Goal: Task Accomplishment & Management: Complete application form

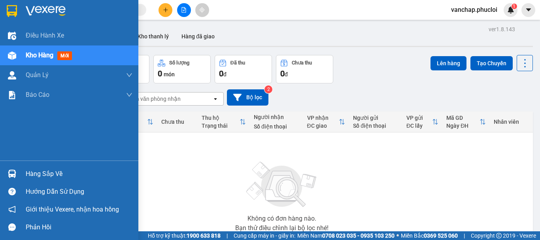
click at [38, 170] on div "Hàng sắp về" at bounding box center [79, 174] width 107 height 12
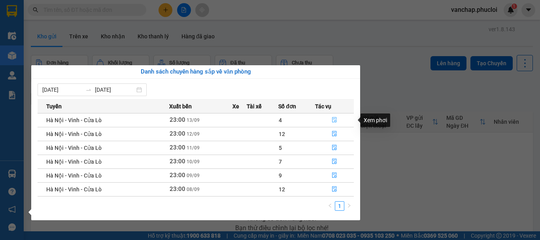
click at [334, 121] on icon "file-done" at bounding box center [334, 120] width 5 height 6
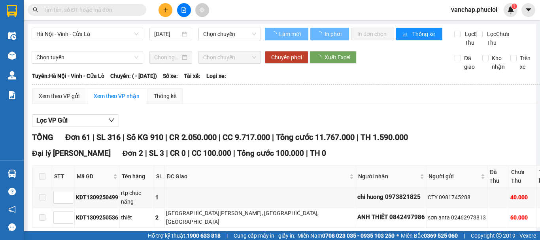
type input "[DATE]"
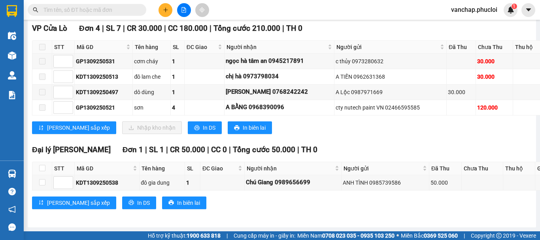
scroll to position [2016, 0]
click at [194, 128] on icon "printer" at bounding box center [197, 128] width 6 height 6
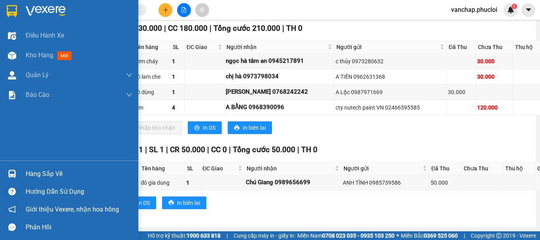
click at [28, 7] on img at bounding box center [46, 11] width 40 height 12
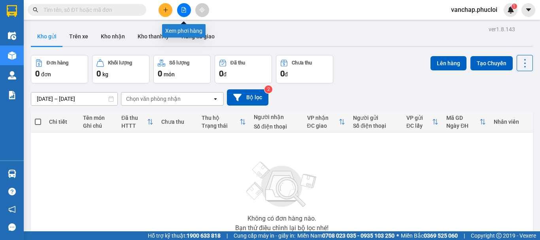
click at [186, 11] on icon "file-add" at bounding box center [184, 10] width 6 height 6
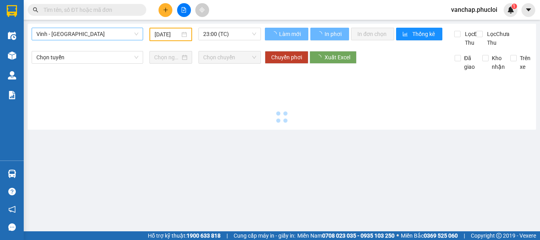
type input "[DATE]"
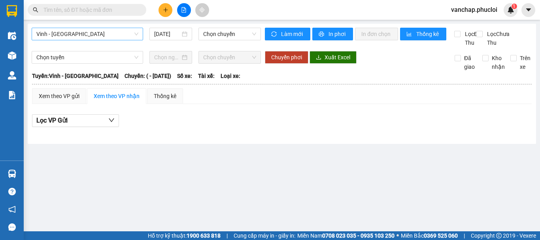
click at [72, 37] on span "Vinh - [GEOGRAPHIC_DATA]" at bounding box center [87, 34] width 102 height 12
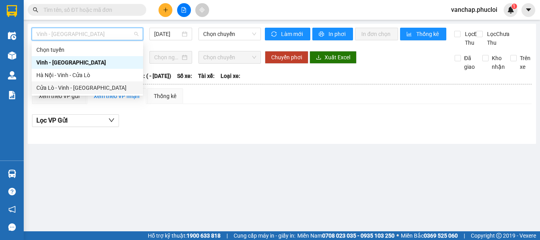
click at [55, 88] on div "Cửa Lò - Vinh - [GEOGRAPHIC_DATA]" at bounding box center [87, 87] width 102 height 9
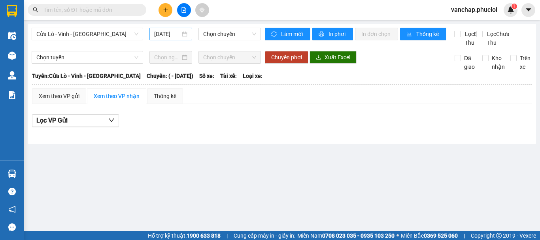
click at [187, 34] on div "[DATE]" at bounding box center [170, 34] width 33 height 9
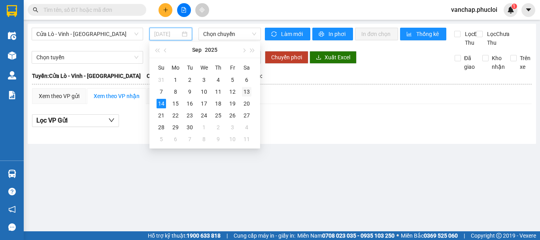
click at [247, 92] on div "13" at bounding box center [246, 91] width 9 height 9
type input "[DATE]"
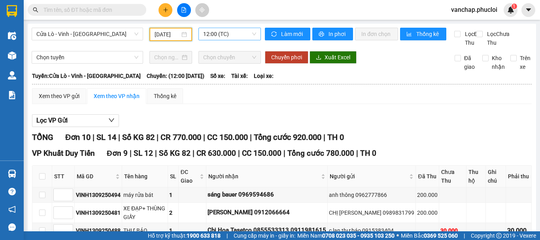
click at [223, 35] on span "12:00 (TC)" at bounding box center [229, 34] width 53 height 12
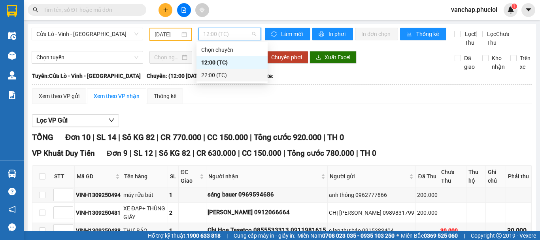
click at [211, 75] on div "22:00 (TC)" at bounding box center [232, 75] width 62 height 9
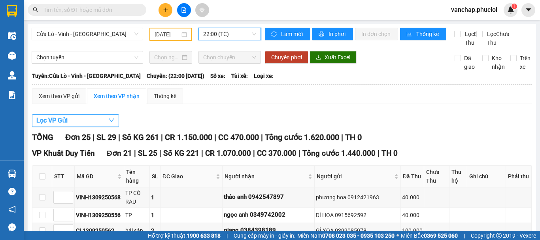
click at [83, 127] on button "Lọc VP Gửi" at bounding box center [75, 120] width 87 height 13
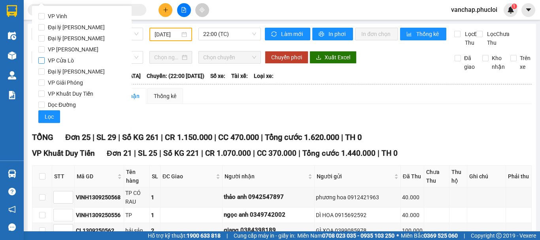
click at [41, 60] on input "VP Cửa Lò" at bounding box center [41, 60] width 6 height 6
checkbox input "true"
click at [43, 114] on button "Lọc" at bounding box center [49, 116] width 22 height 13
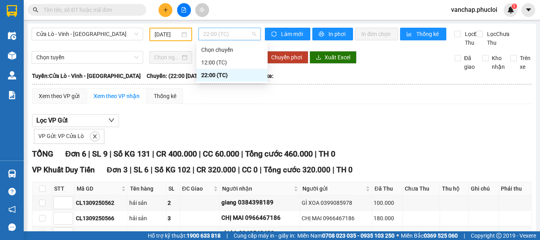
click at [211, 34] on span "22:00 (TC)" at bounding box center [229, 34] width 53 height 12
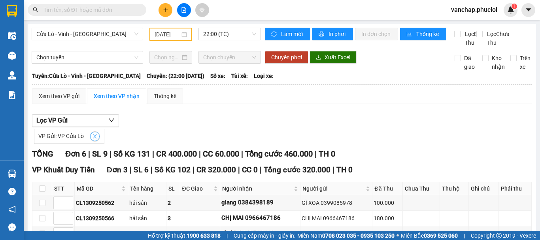
click at [93, 139] on icon "close" at bounding box center [95, 137] width 6 height 6
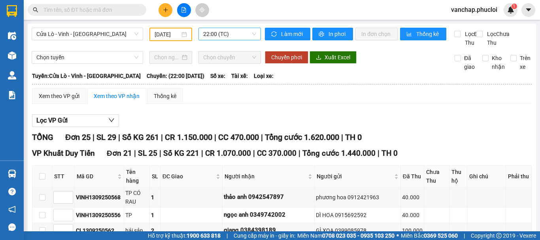
click at [208, 38] on span "22:00 (TC)" at bounding box center [229, 34] width 53 height 12
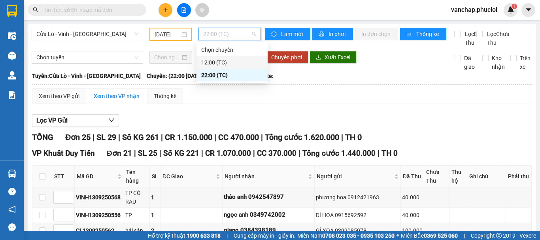
click at [205, 62] on div "12:00 (TC)" at bounding box center [232, 62] width 62 height 9
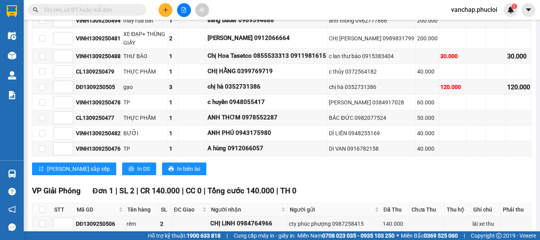
scroll to position [224, 0]
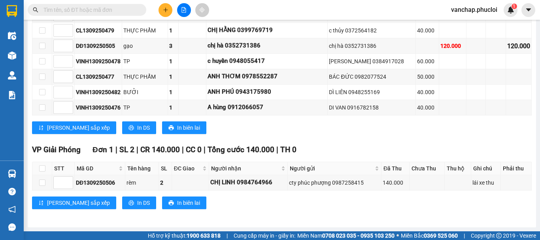
click at [49, 8] on input "text" at bounding box center [89, 10] width 93 height 9
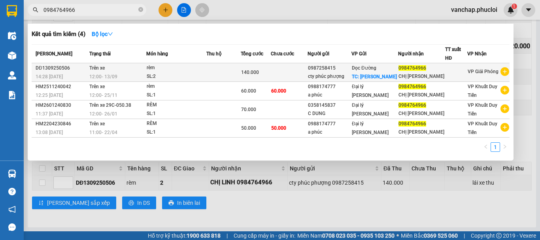
type input "0984764966"
click at [259, 72] on span "140.000" at bounding box center [250, 73] width 18 height 6
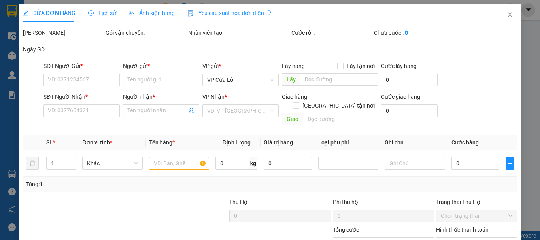
type input "0987258415"
type input "cty phúc phượng"
checkbox input "true"
type input "hoang mai"
type input "0984764966"
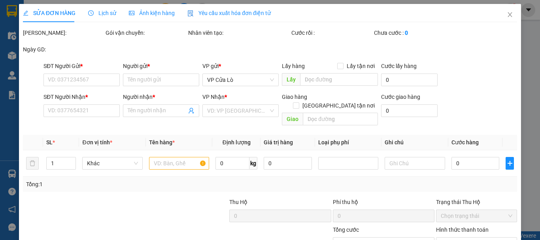
type input "CHỊ [PERSON_NAME]"
type input "140.000"
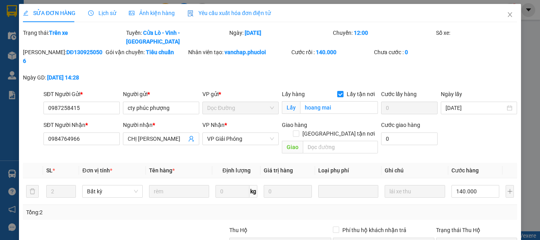
scroll to position [89, 0]
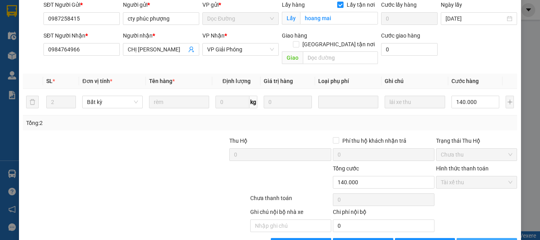
click at [483, 240] on span "[PERSON_NAME] và In" at bounding box center [499, 244] width 55 height 9
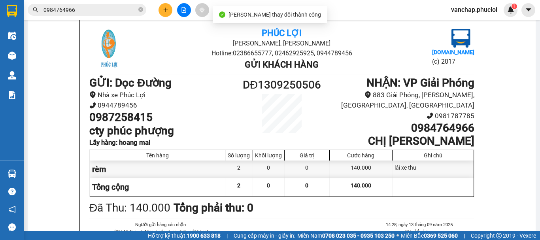
scroll to position [48, 0]
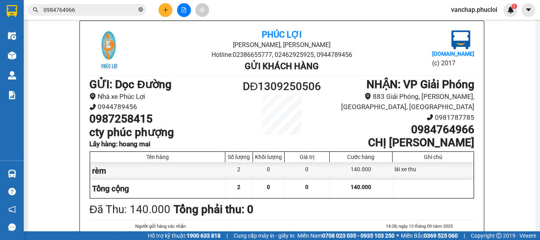
click at [142, 9] on icon "close-circle" at bounding box center [140, 9] width 5 height 5
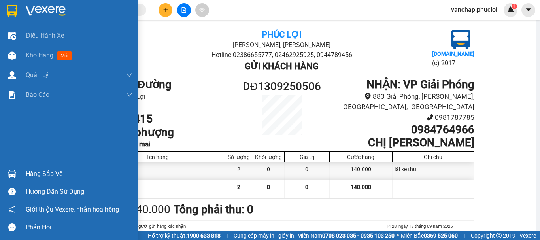
click at [45, 10] on img at bounding box center [46, 11] width 40 height 12
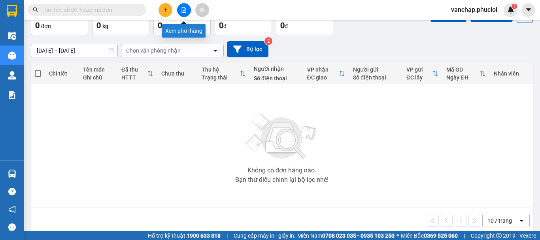
click at [184, 13] on button at bounding box center [184, 10] width 14 height 14
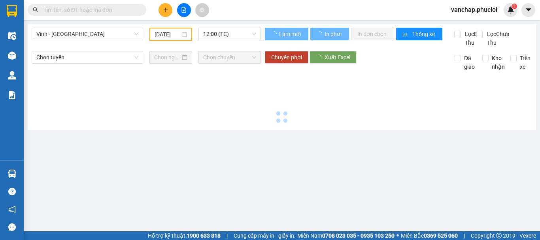
type input "[DATE]"
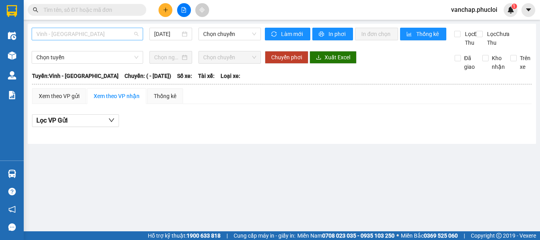
click at [82, 40] on div "Vinh - [GEOGRAPHIC_DATA]" at bounding box center [87, 34] width 111 height 13
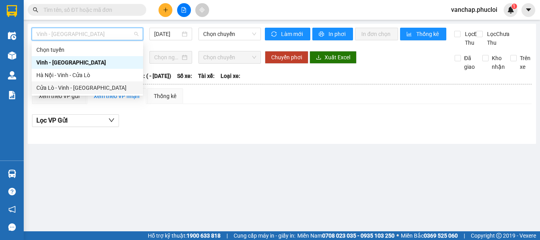
click at [70, 89] on div "Cửa Lò - Vinh - [GEOGRAPHIC_DATA]" at bounding box center [87, 87] width 102 height 9
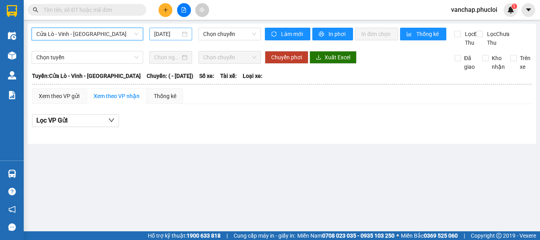
click at [185, 34] on div "[DATE]" at bounding box center [170, 34] width 33 height 9
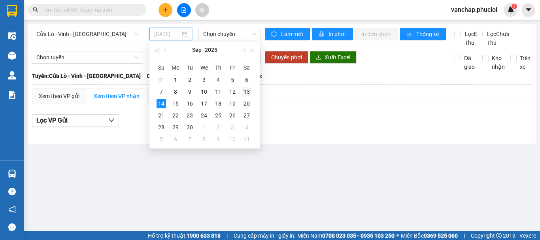
click at [247, 93] on div "13" at bounding box center [246, 91] width 9 height 9
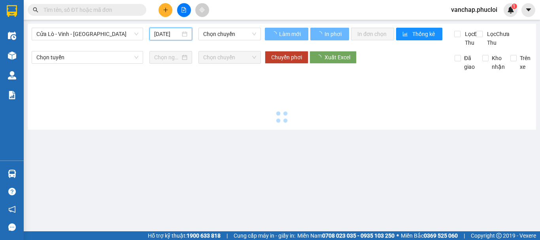
type input "[DATE]"
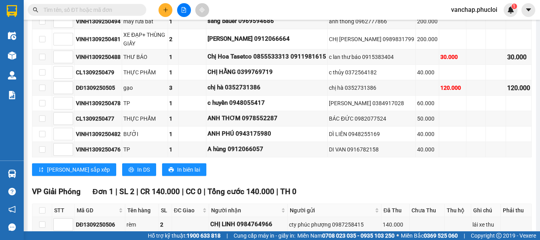
scroll to position [180, 0]
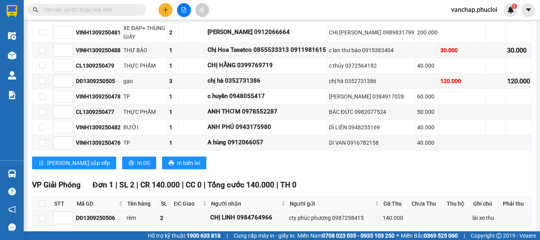
click at [79, 7] on input "text" at bounding box center [89, 10] width 93 height 9
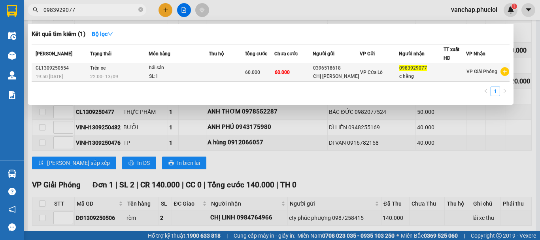
type input "0983929077"
click at [194, 72] on div "hải sản" at bounding box center [178, 68] width 59 height 9
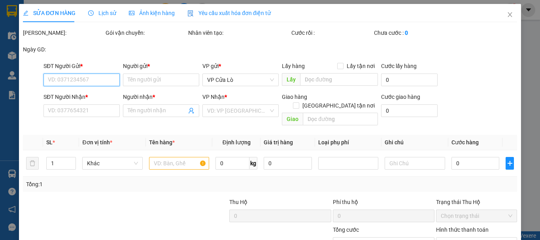
type input "0396518618"
type input "CHỊ [PERSON_NAME]"
type input "0983929077"
type input "c hằng"
type input "60.000"
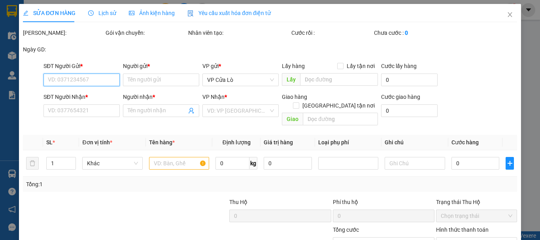
type input "60.000"
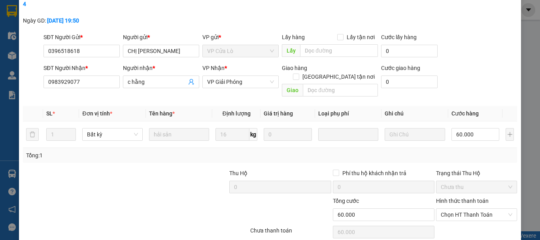
scroll to position [89, 0]
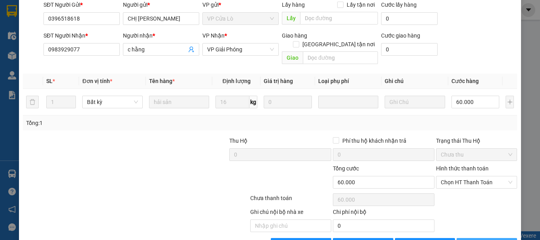
click at [486, 240] on span "[PERSON_NAME] và In" at bounding box center [499, 244] width 55 height 9
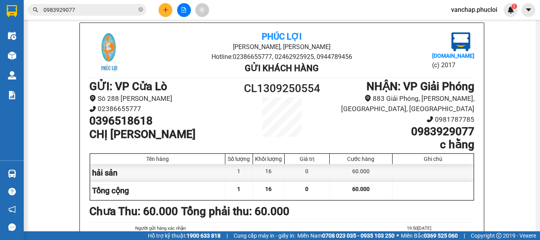
scroll to position [47, 0]
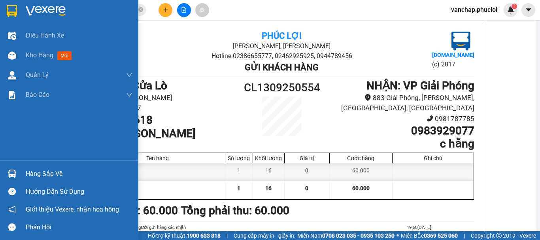
click at [44, 9] on img at bounding box center [46, 11] width 40 height 12
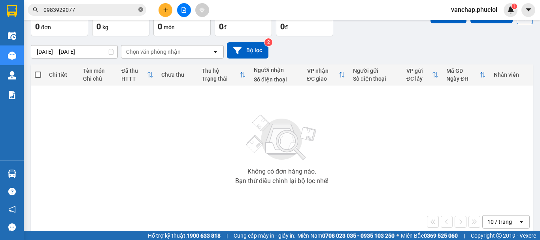
click at [140, 9] on icon "close-circle" at bounding box center [140, 9] width 5 height 5
click at [185, 12] on icon "file-add" at bounding box center [184, 10] width 6 height 6
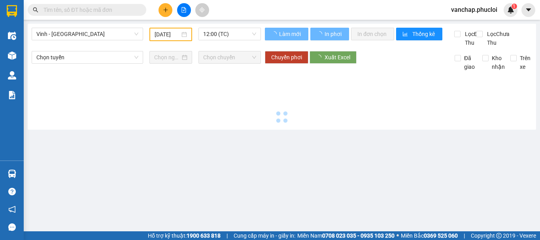
type input "[DATE]"
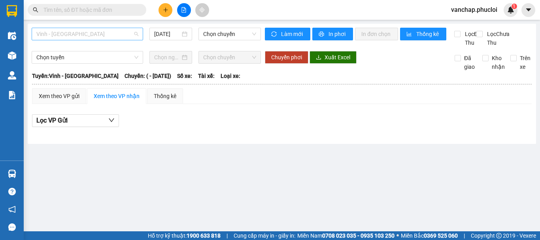
click at [116, 34] on span "Vinh - [GEOGRAPHIC_DATA]" at bounding box center [87, 34] width 102 height 12
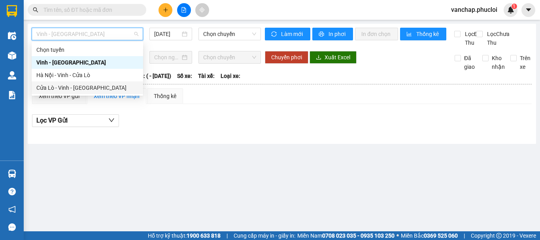
click at [59, 86] on div "Cửa Lò - Vinh - [GEOGRAPHIC_DATA]" at bounding box center [87, 87] width 102 height 9
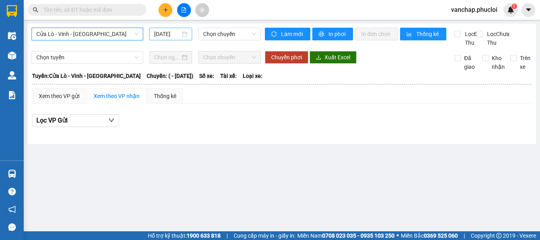
click at [187, 34] on div "[DATE]" at bounding box center [170, 34] width 33 height 9
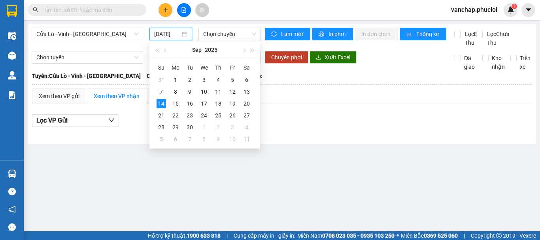
scroll to position [0, 2]
click at [244, 85] on td "6" at bounding box center [247, 80] width 14 height 12
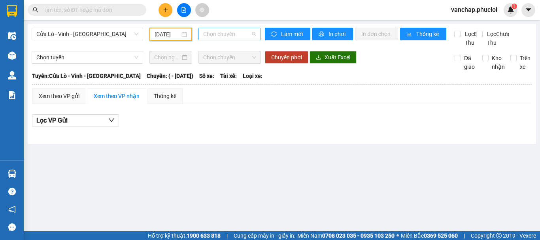
click at [218, 33] on span "Chọn chuyến" at bounding box center [229, 34] width 53 height 12
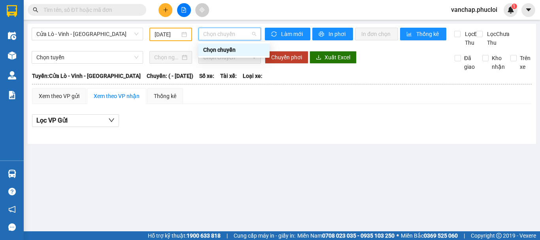
click at [186, 34] on div "[DATE]" at bounding box center [171, 34] width 32 height 9
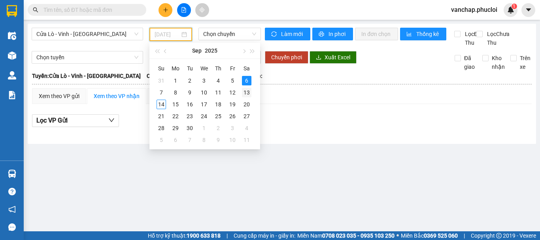
click at [247, 93] on div "13" at bounding box center [246, 92] width 9 height 9
type input "[DATE]"
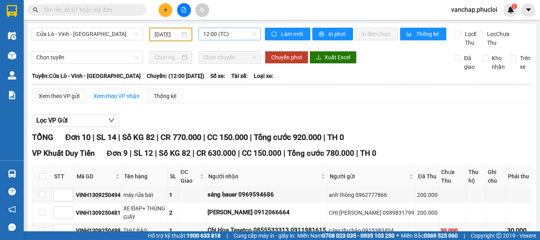
click at [217, 32] on span "12:00 (TC)" at bounding box center [229, 34] width 53 height 12
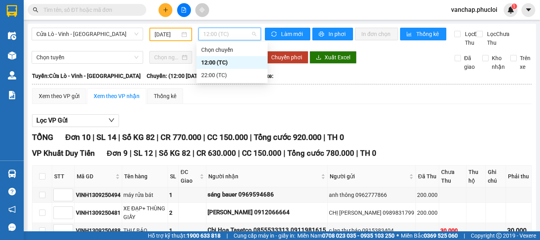
click at [203, 70] on div "22:00 (TC)" at bounding box center [231, 75] width 71 height 13
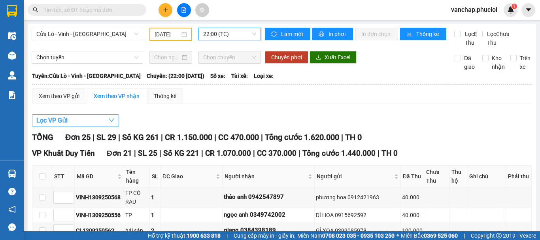
click at [59, 125] on span "Lọc VP Gửi" at bounding box center [51, 120] width 31 height 10
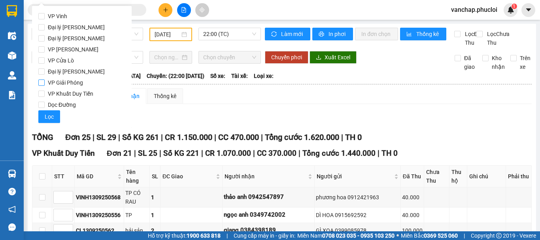
click at [41, 82] on input "VP Giải Phóng" at bounding box center [41, 82] width 6 height 6
checkbox input "true"
click at [44, 117] on button "Lọc" at bounding box center [49, 116] width 22 height 13
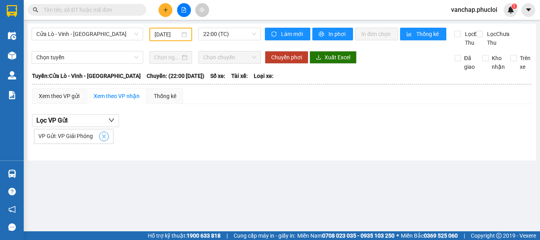
click at [107, 139] on span "close" at bounding box center [104, 137] width 9 height 6
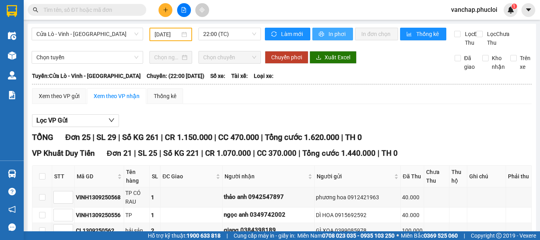
click at [337, 32] on span "In phơi" at bounding box center [337, 34] width 18 height 9
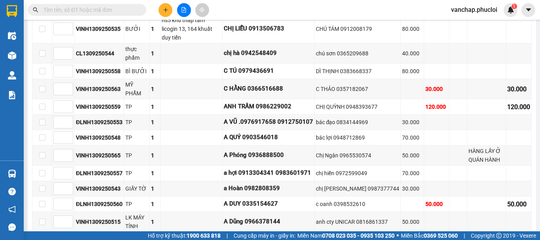
scroll to position [291, 0]
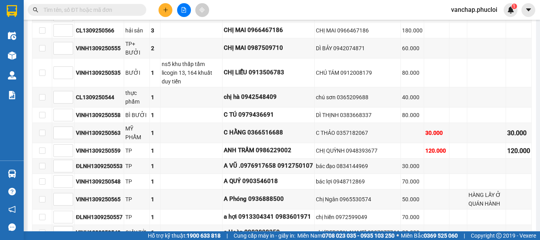
click at [128, 239] on div "Hỗ trợ kỹ thuật: 1900 633 818 | Cung cấp máy in - giấy in: [GEOGRAPHIC_DATA] 07…" at bounding box center [268, 235] width 536 height 9
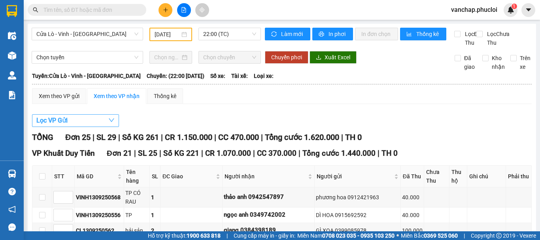
click at [65, 125] on span "Lọc VP Gửi" at bounding box center [51, 120] width 31 height 10
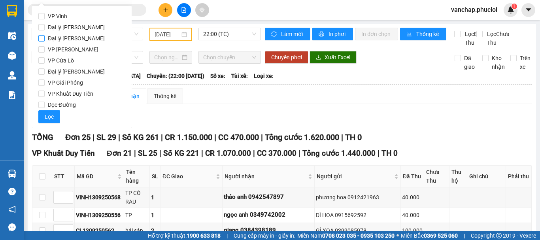
drag, startPoint x: 42, startPoint y: 38, endPoint x: 36, endPoint y: 84, distance: 46.1
click at [41, 38] on input "Đại lý [PERSON_NAME]" at bounding box center [41, 38] width 6 height 6
checkbox input "true"
click at [48, 116] on span "Lọc" at bounding box center [49, 116] width 9 height 9
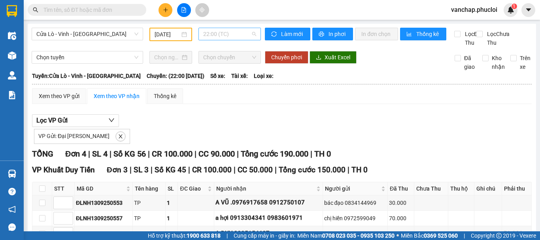
click at [236, 33] on span "22:00 (TC)" at bounding box center [229, 34] width 53 height 12
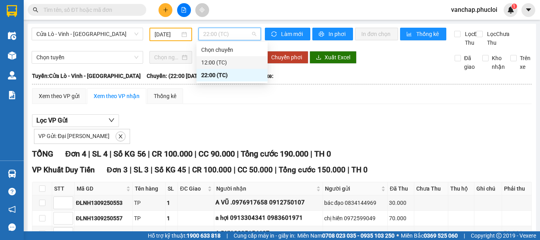
click at [211, 62] on div "12:00 (TC)" at bounding box center [232, 62] width 62 height 9
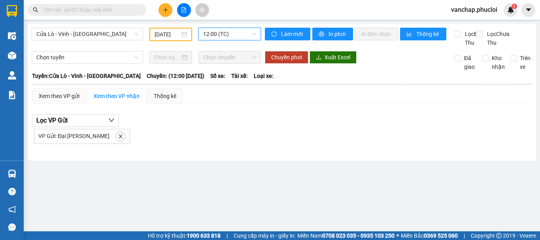
click at [226, 35] on span "12:00 (TC)" at bounding box center [229, 34] width 53 height 12
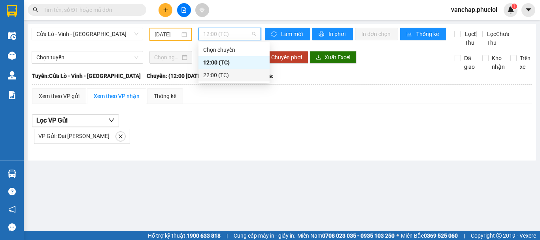
click at [215, 78] on div "22:00 (TC)" at bounding box center [234, 75] width 62 height 9
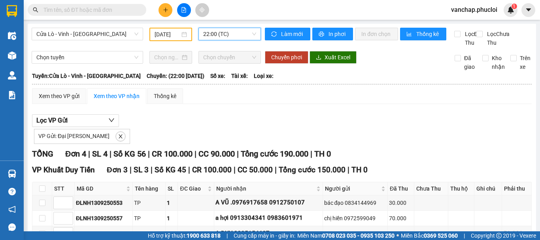
click at [106, 144] on div "VP Gửi: Đại [PERSON_NAME]" at bounding box center [82, 136] width 96 height 15
click at [119, 138] on icon "close" at bounding box center [121, 136] width 4 height 4
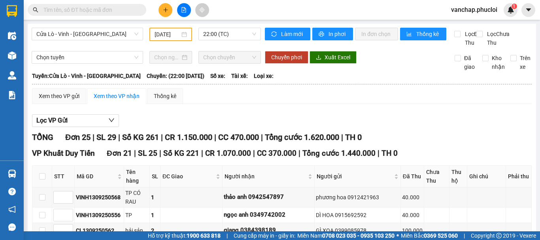
click at [89, 41] on div "Cửa Lò - Vinh - [GEOGRAPHIC_DATA] [DATE] 22:00 (TC)" at bounding box center [146, 37] width 229 height 19
click at [91, 33] on span "Cửa Lò - Vinh - [GEOGRAPHIC_DATA]" at bounding box center [87, 34] width 102 height 12
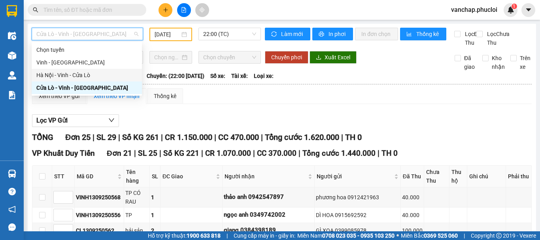
click at [79, 74] on div "Hà Nội - Vinh - Cửa Lò" at bounding box center [86, 75] width 101 height 9
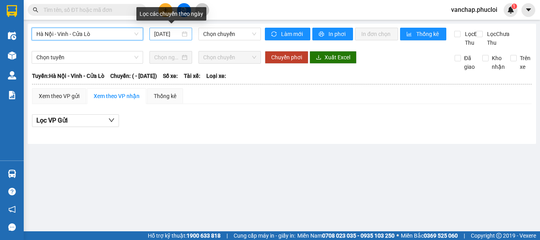
click at [187, 35] on div "[DATE]" at bounding box center [170, 34] width 33 height 9
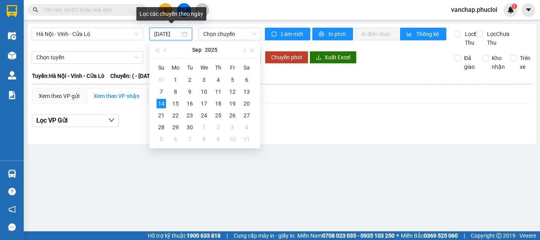
scroll to position [0, 2]
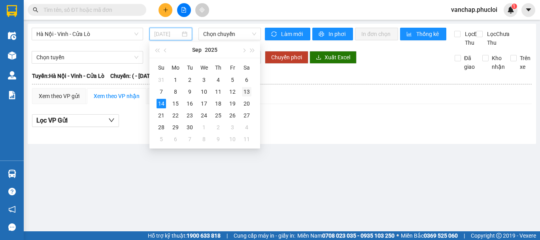
click at [243, 89] on div "13" at bounding box center [246, 91] width 9 height 9
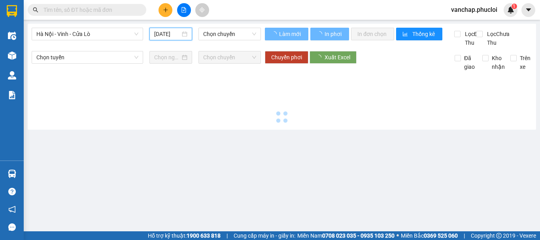
type input "[DATE]"
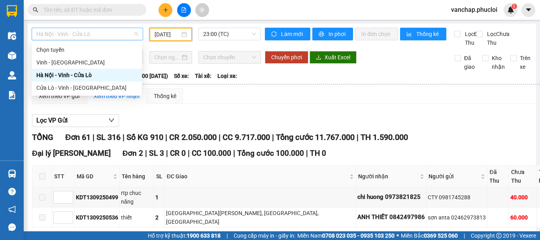
click at [81, 38] on span "Hà Nội - Vinh - Cửa Lò" at bounding box center [87, 34] width 102 height 12
click at [205, 47] on div "Hà Nội - Vinh - Cửa Lò [DATE] 23:00 (TC)" at bounding box center [146, 37] width 229 height 19
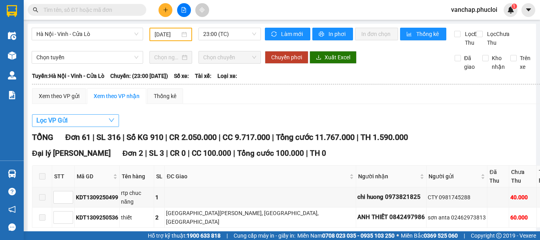
click at [96, 127] on button "Lọc VP Gửi" at bounding box center [75, 120] width 87 height 13
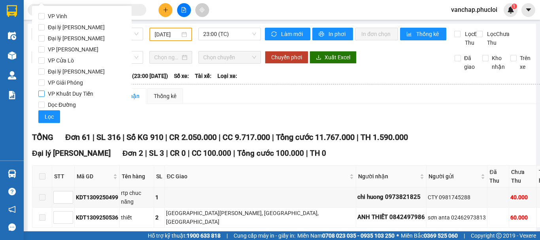
click at [42, 92] on input "VP Khuất Duy Tiến" at bounding box center [41, 94] width 6 height 6
click at [46, 112] on span "Lọc" at bounding box center [49, 116] width 9 height 9
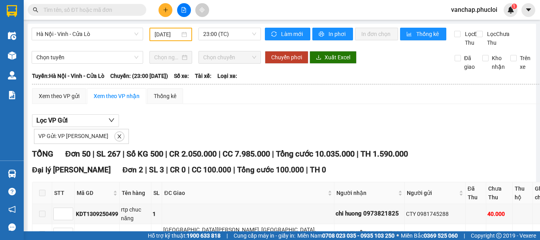
scroll to position [11, 0]
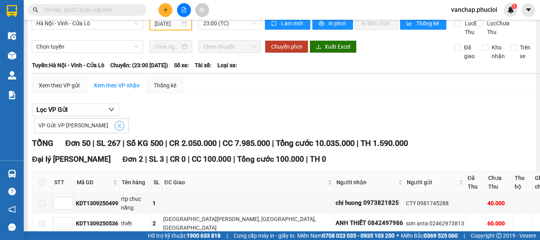
click at [118, 130] on button "button" at bounding box center [119, 125] width 9 height 9
checkbox input "false"
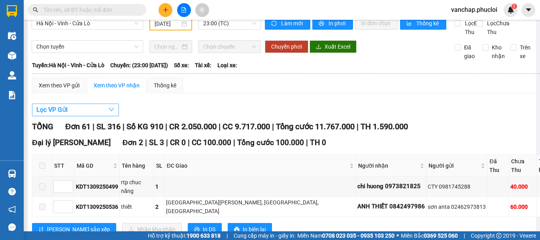
click at [94, 116] on button "Lọc VP Gửi" at bounding box center [75, 110] width 87 height 13
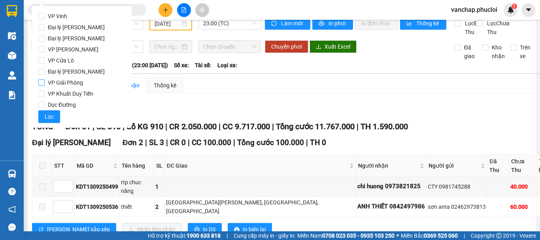
click at [42, 83] on input "VP Giải Phóng" at bounding box center [41, 82] width 6 height 6
checkbox input "true"
click at [52, 117] on span "Lọc" at bounding box center [49, 116] width 9 height 9
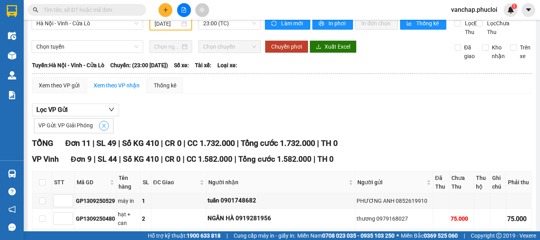
click at [106, 128] on icon "close" at bounding box center [104, 126] width 6 height 6
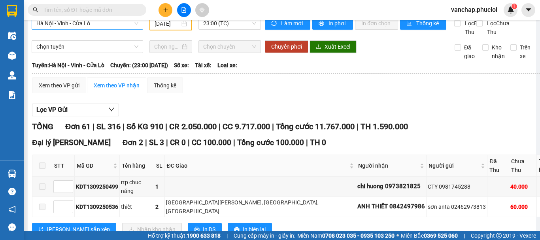
click at [87, 25] on span "Hà Nội - Vinh - Cửa Lò" at bounding box center [87, 23] width 102 height 12
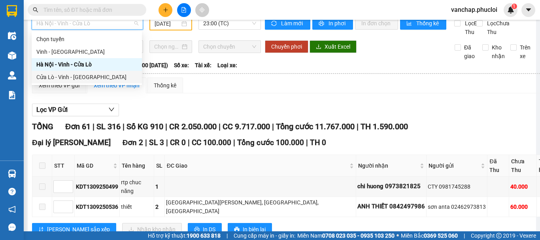
click at [70, 79] on div "Cửa Lò - Vinh - [GEOGRAPHIC_DATA]" at bounding box center [86, 77] width 101 height 9
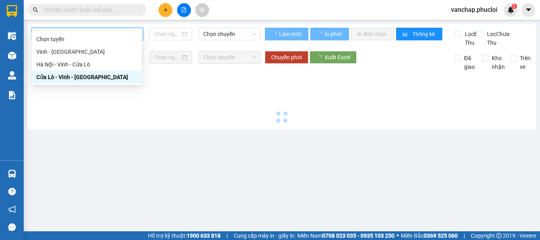
scroll to position [0, 0]
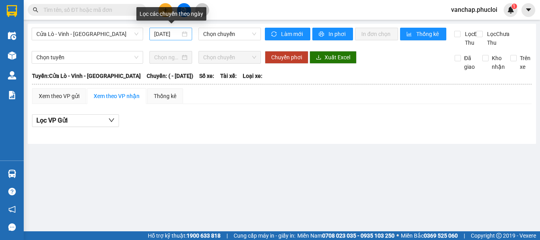
click at [185, 35] on div "[DATE]" at bounding box center [170, 34] width 33 height 9
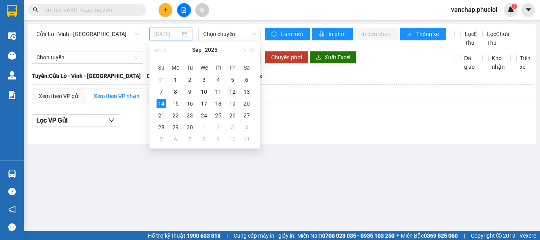
click at [232, 91] on div "12" at bounding box center [232, 91] width 9 height 9
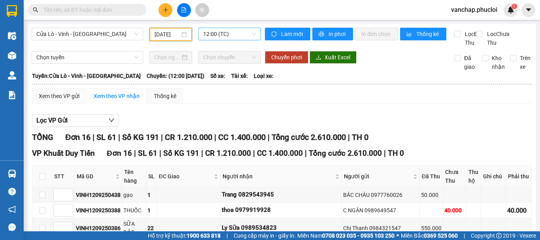
click at [222, 37] on span "12:00 (TC)" at bounding box center [229, 34] width 53 height 12
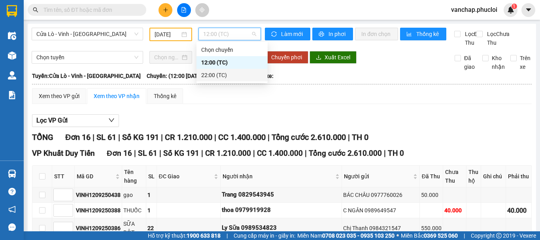
click at [222, 78] on div "22:00 (TC)" at bounding box center [232, 75] width 62 height 9
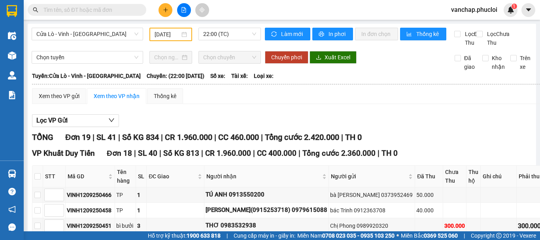
click at [183, 35] on div "[DATE]" at bounding box center [171, 34] width 32 height 9
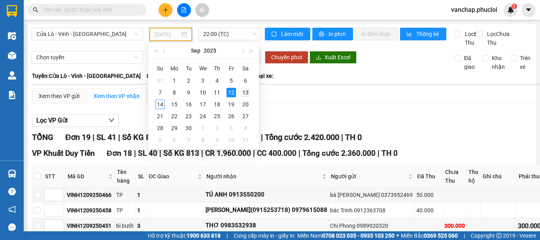
click at [247, 90] on div "13" at bounding box center [245, 92] width 9 height 9
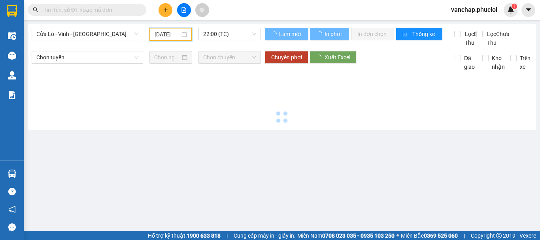
type input "[DATE]"
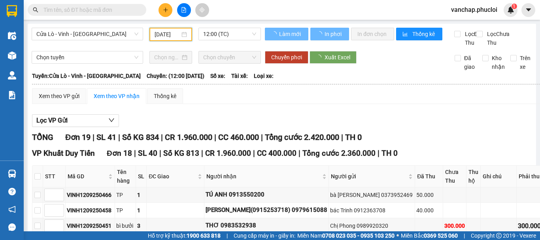
scroll to position [0, 3]
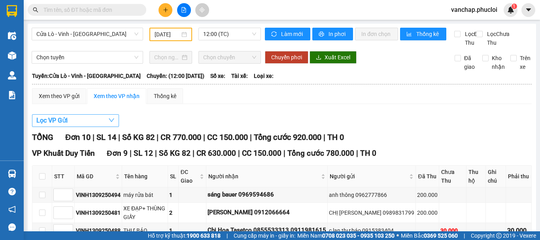
click at [58, 125] on span "Lọc VP Gửi" at bounding box center [51, 120] width 31 height 10
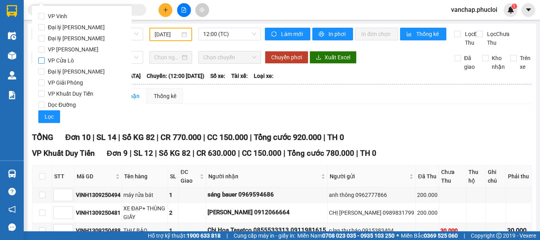
click at [40, 64] on input "VP Cửa Lò" at bounding box center [41, 60] width 6 height 6
checkbox input "true"
click at [47, 119] on span "Lọc" at bounding box center [49, 116] width 9 height 9
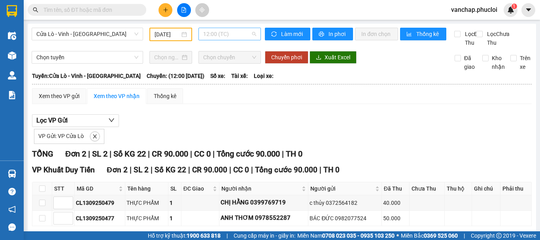
click at [207, 36] on span "12:00 (TC)" at bounding box center [229, 34] width 53 height 12
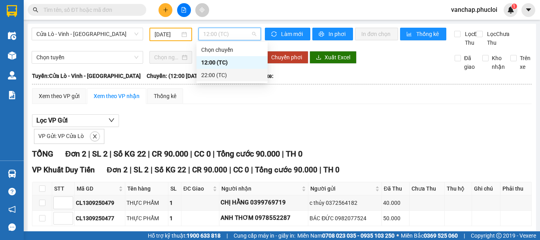
click at [221, 77] on div "22:00 (TC)" at bounding box center [232, 75] width 62 height 9
